Goal: Information Seeking & Learning: Learn about a topic

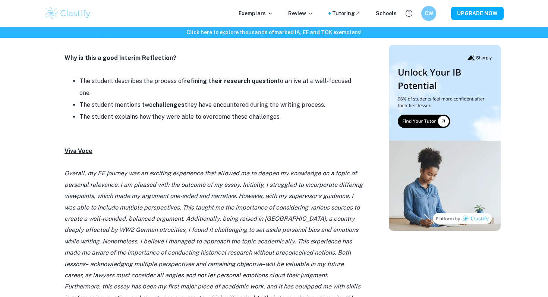
scroll to position [726, 0]
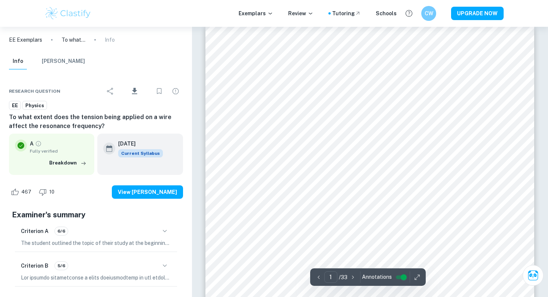
scroll to position [11, 0]
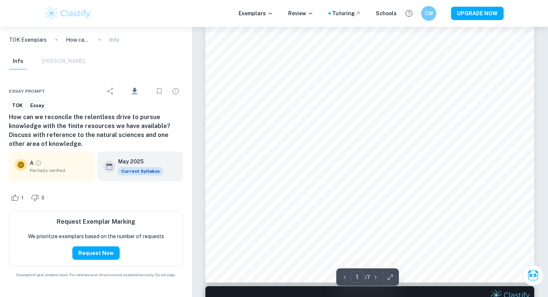
scroll to position [177, 0]
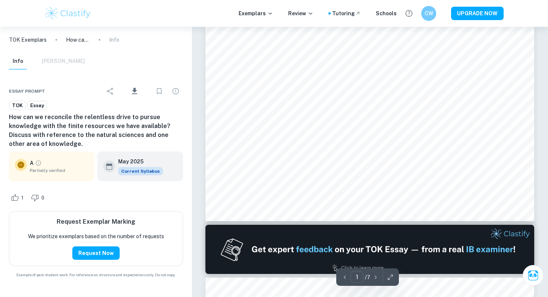
scroll to position [238, 0]
